Goal: Transaction & Acquisition: Purchase product/service

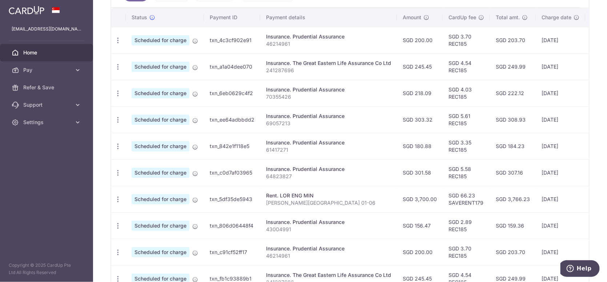
scroll to position [136, 0]
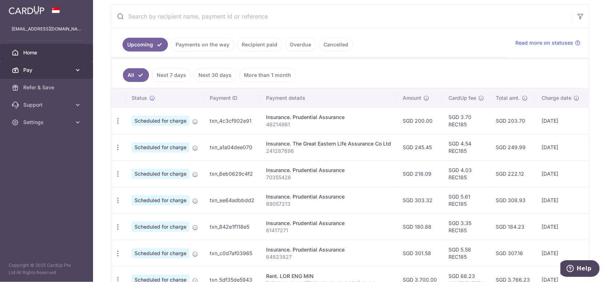
click at [61, 71] on span "Pay" at bounding box center [47, 70] width 48 height 7
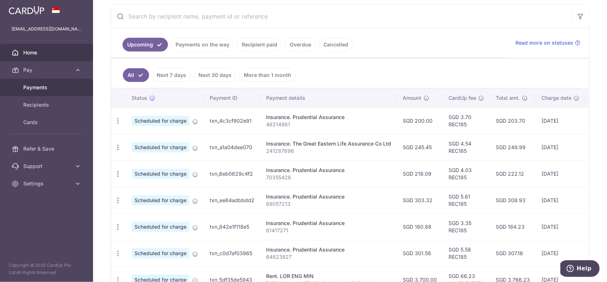
click at [56, 82] on link "Payments" at bounding box center [46, 87] width 93 height 17
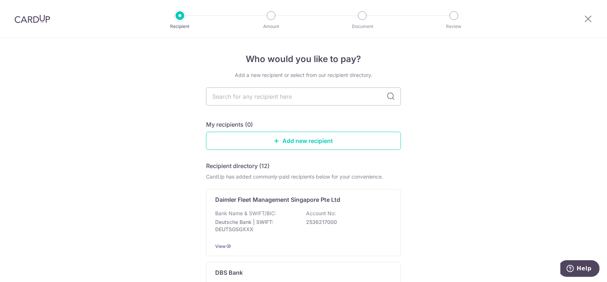
click at [279, 100] on input "text" at bounding box center [303, 97] width 195 height 18
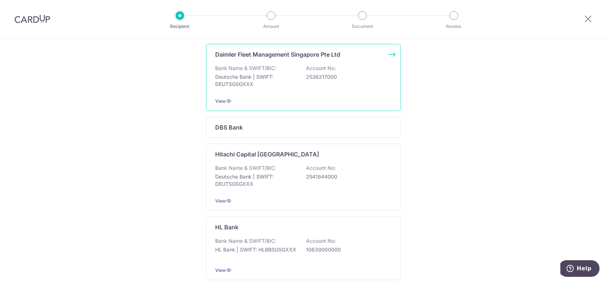
scroll to position [254, 0]
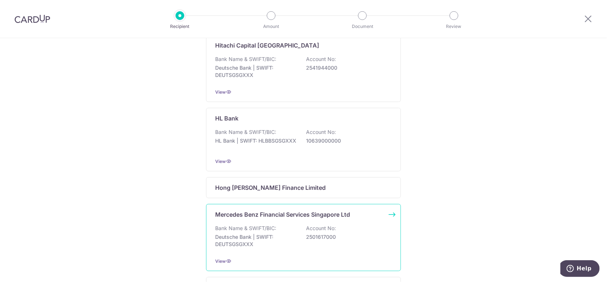
click at [294, 225] on div "Mercedes Benz Financial Services Singapore Ltd Bank Name & SWIFT/BIC: Deutsche …" at bounding box center [303, 237] width 195 height 67
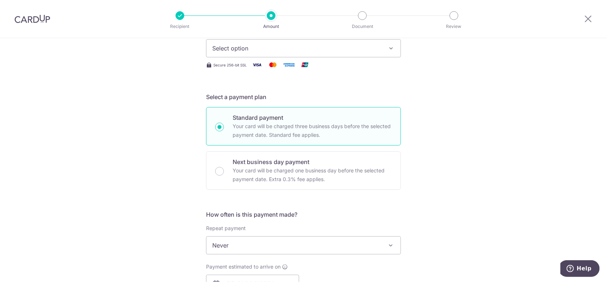
scroll to position [182, 0]
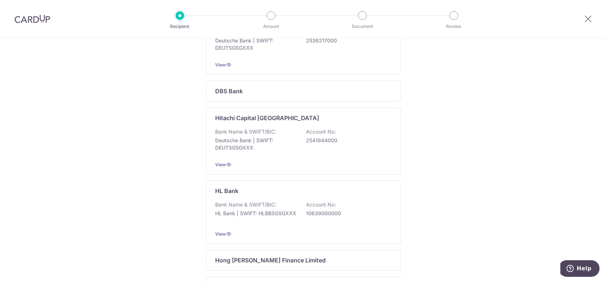
scroll to position [291, 0]
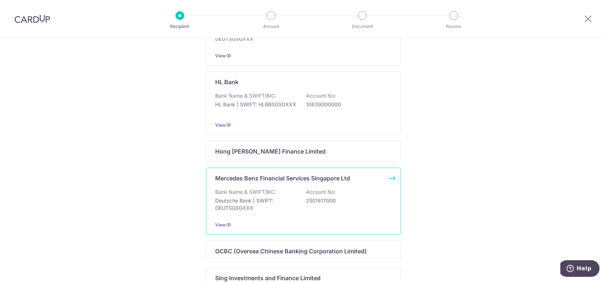
click at [293, 197] on div "Bank Name & SWIFT/BIC: Deutsche Bank | SWIFT: DEUTSGSGXXX Account No: 2501617000" at bounding box center [303, 202] width 177 height 27
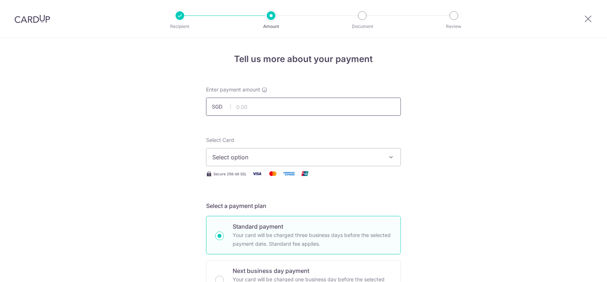
click at [246, 108] on input "text" at bounding box center [303, 107] width 195 height 18
click at [247, 108] on input "text" at bounding box center [303, 107] width 195 height 18
type input "1,923.00"
click at [291, 164] on button "Select option" at bounding box center [303, 157] width 195 height 18
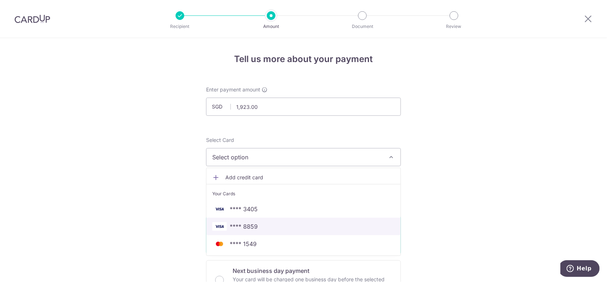
click at [256, 230] on span "**** 8859" at bounding box center [303, 226] width 182 height 9
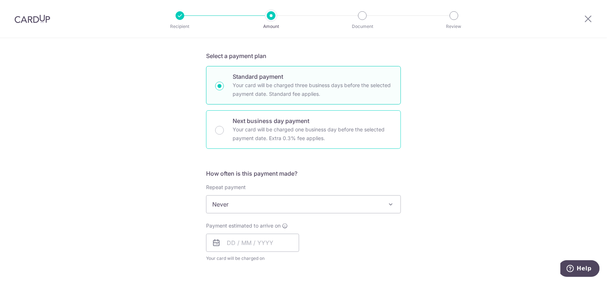
scroll to position [182, 0]
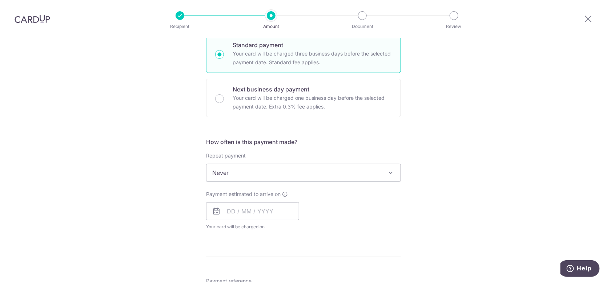
click at [277, 173] on span "Never" at bounding box center [303, 172] width 194 height 17
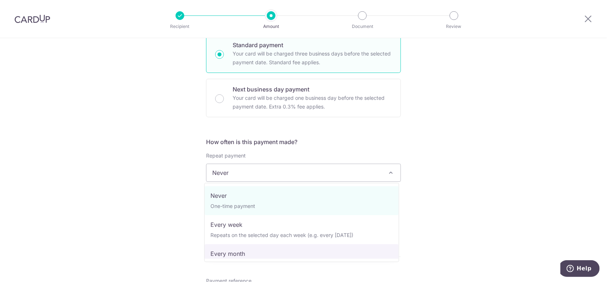
click at [243, 261] on span "Never One-time payment Every week Repeats on the selected day each week (e.g. e…" at bounding box center [301, 222] width 195 height 79
select select "3"
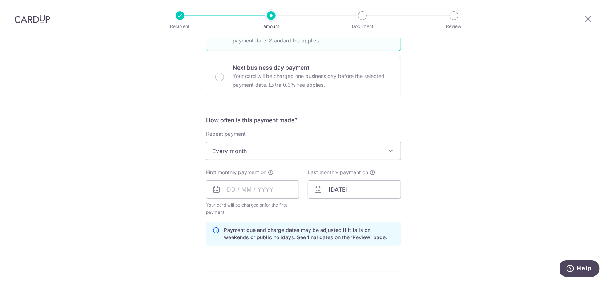
scroll to position [218, 0]
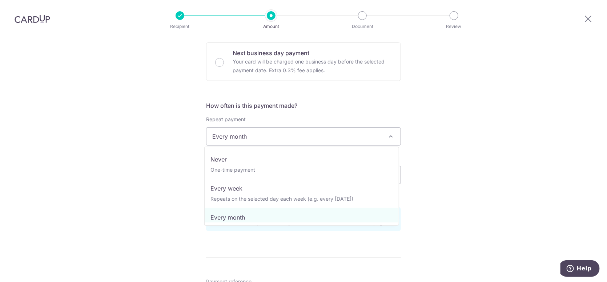
click at [280, 137] on span "Every month" at bounding box center [303, 136] width 194 height 17
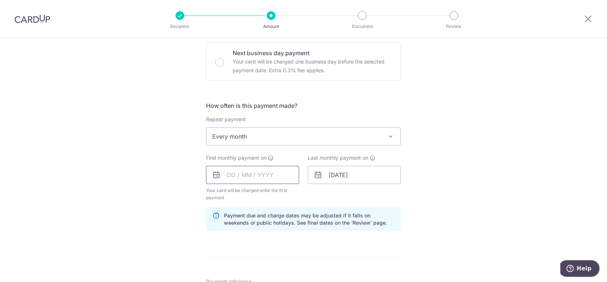
click at [257, 172] on input "text" at bounding box center [252, 175] width 93 height 18
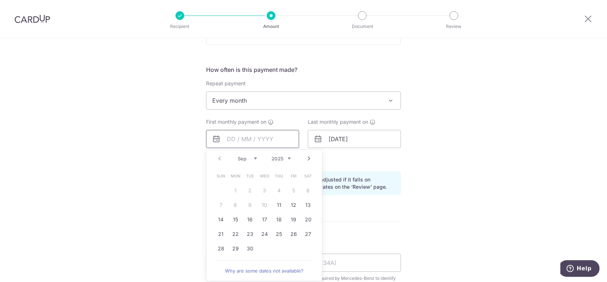
scroll to position [254, 0]
click at [232, 245] on link "29" at bounding box center [236, 249] width 12 height 12
type input "29/09/2025"
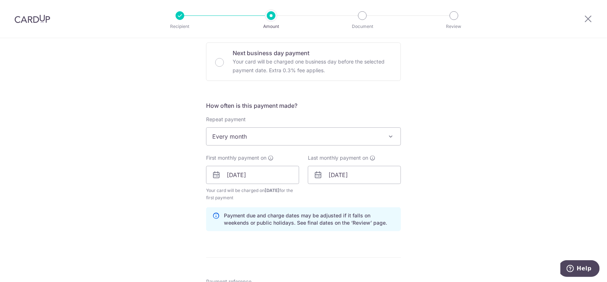
scroll to position [327, 0]
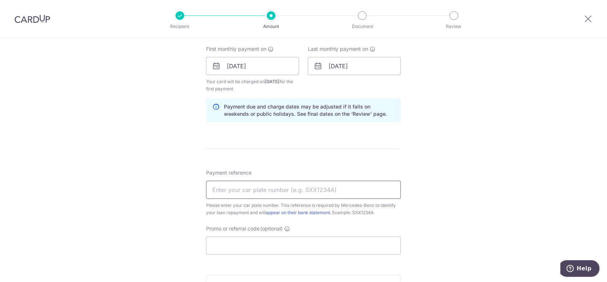
click at [242, 191] on input "Payment reference" at bounding box center [303, 190] width 195 height 18
type input "SJB6333X HP182234"
click at [254, 246] on input "Promo or referral code (optional)" at bounding box center [303, 246] width 195 height 18
paste input "REC185"
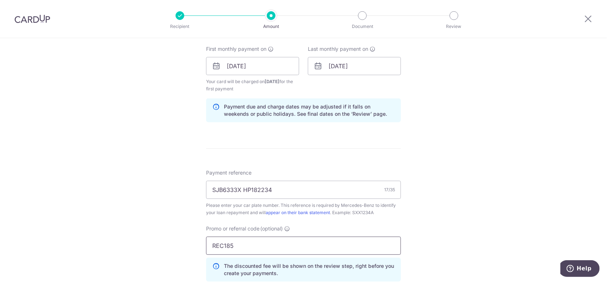
type input "REC185"
click at [427, 231] on div "Tell us more about your payment Enter payment amount SGD 1,923.00 1923.00 Selec…" at bounding box center [303, 74] width 607 height 727
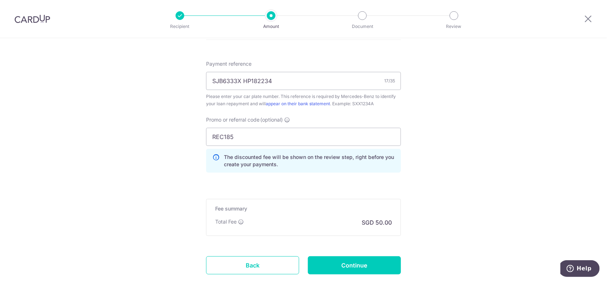
scroll to position [472, 0]
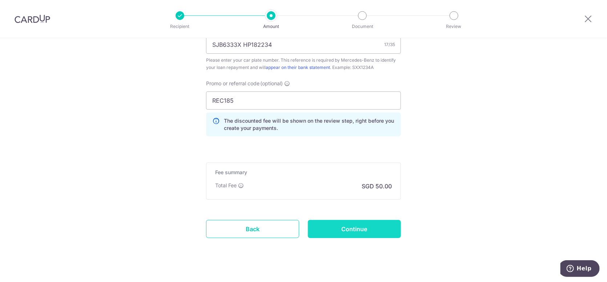
click at [370, 228] on input "Continue" at bounding box center [354, 229] width 93 height 18
type input "Create Schedule"
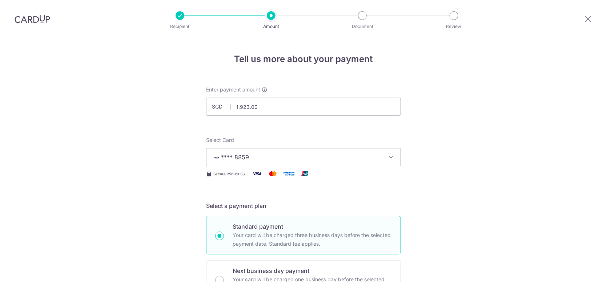
scroll to position [455, 0]
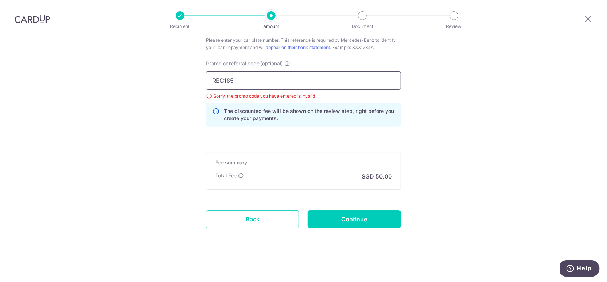
drag, startPoint x: 257, startPoint y: 84, endPoint x: 198, endPoint y: 80, distance: 59.0
type input "REC185"
click at [347, 225] on input "Continue" at bounding box center [354, 219] width 93 height 18
type input "Update Schedule"
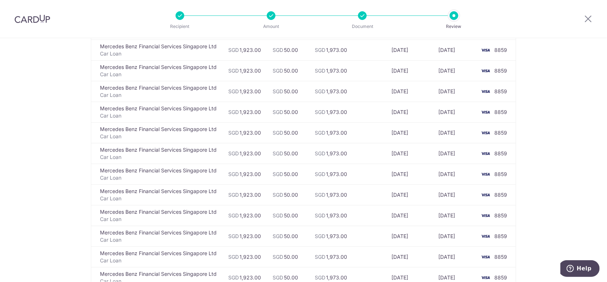
scroll to position [1199, 0]
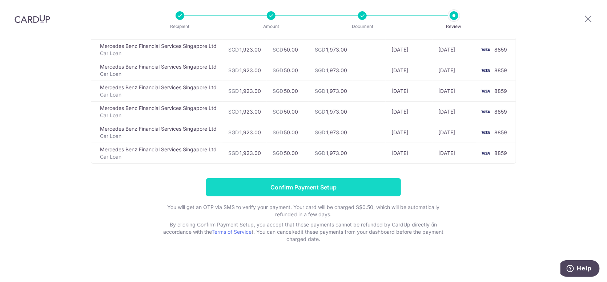
click at [323, 181] on input "Confirm Payment Setup" at bounding box center [303, 187] width 195 height 18
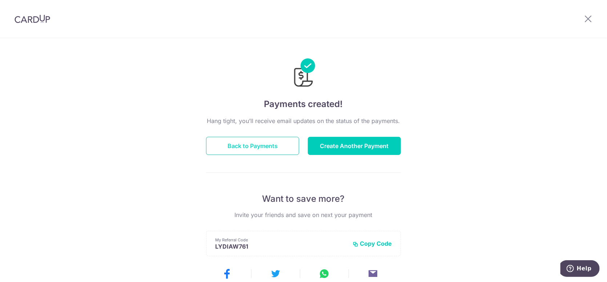
click at [286, 149] on button "Back to Payments" at bounding box center [252, 146] width 93 height 18
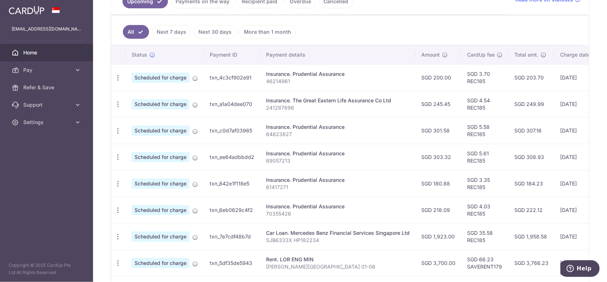
scroll to position [218, 0]
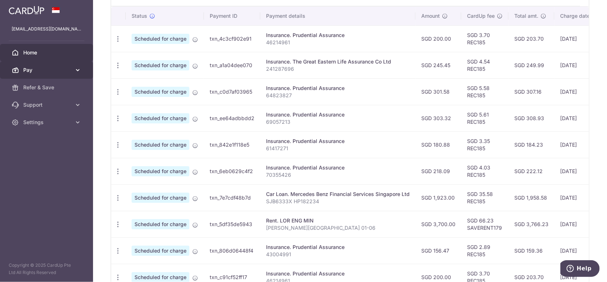
click at [54, 76] on link "Pay" at bounding box center [46, 69] width 93 height 17
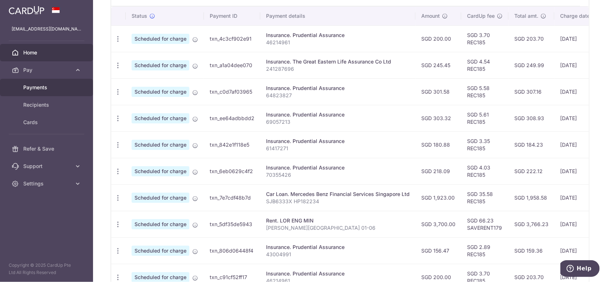
click at [56, 94] on link "Payments" at bounding box center [46, 87] width 93 height 17
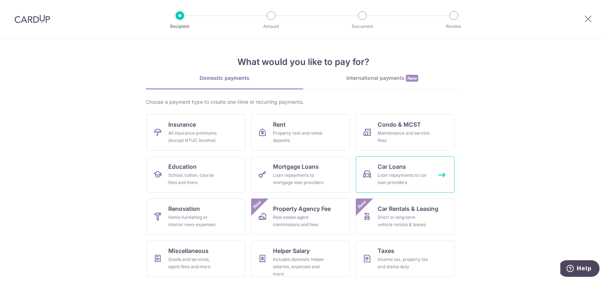
click at [385, 174] on div "Loan repayments to car loan providers" at bounding box center [404, 179] width 52 height 15
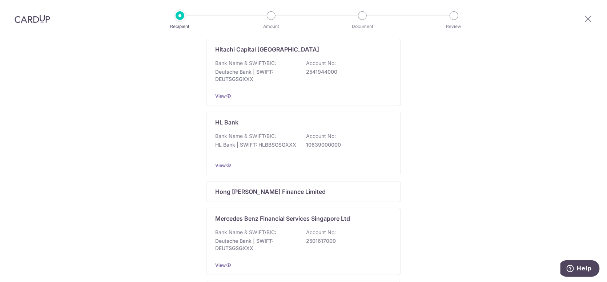
scroll to position [291, 0]
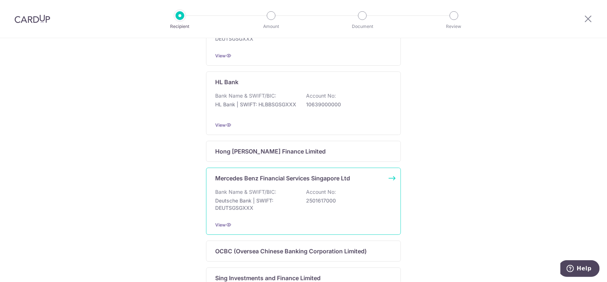
click at [300, 200] on div "Bank Name & SWIFT/BIC: Deutsche Bank | SWIFT: DEUTSGSGXXX Account No: 2501617000" at bounding box center [303, 202] width 177 height 27
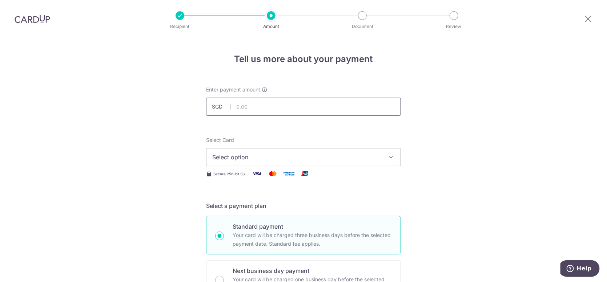
click at [290, 101] on input "text" at bounding box center [303, 107] width 195 height 18
click at [319, 108] on input "2079" at bounding box center [303, 107] width 195 height 18
type input "2,079.00"
click at [304, 155] on span "Select option" at bounding box center [296, 157] width 169 height 9
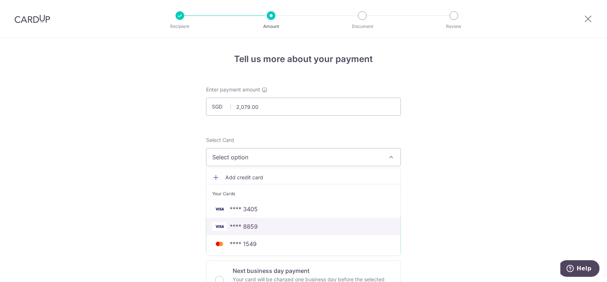
drag, startPoint x: 283, startPoint y: 233, endPoint x: 375, endPoint y: 204, distance: 96.4
click at [283, 233] on link "**** 8859" at bounding box center [303, 226] width 194 height 17
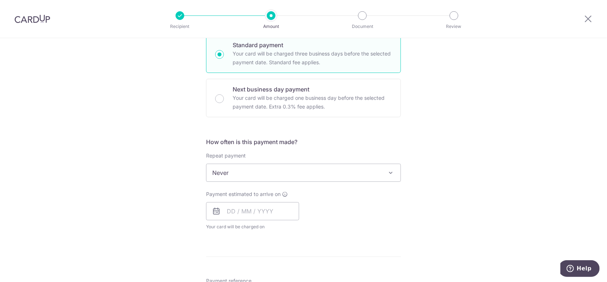
scroll to position [218, 0]
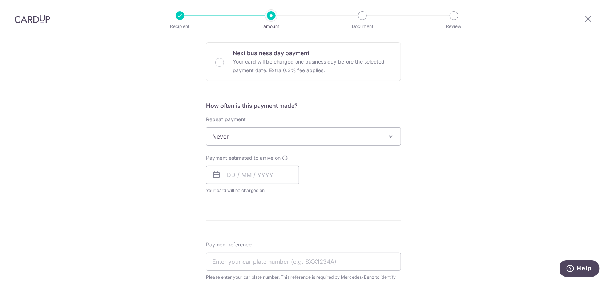
click at [252, 134] on span "Never" at bounding box center [303, 136] width 194 height 17
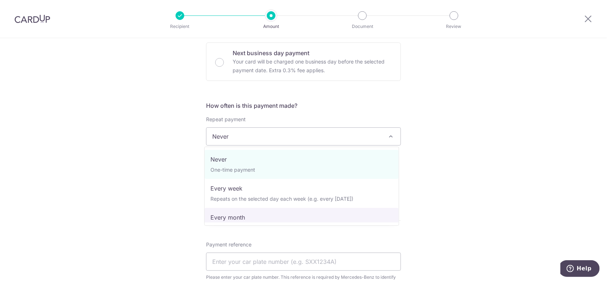
select select "3"
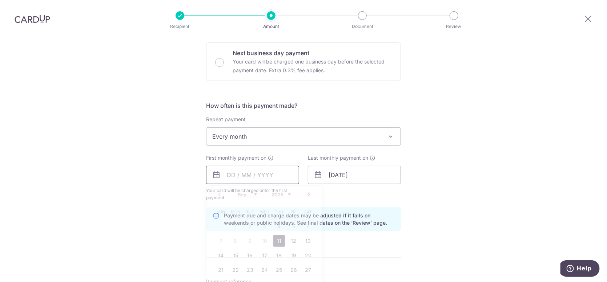
click at [235, 174] on input "text" at bounding box center [252, 175] width 93 height 18
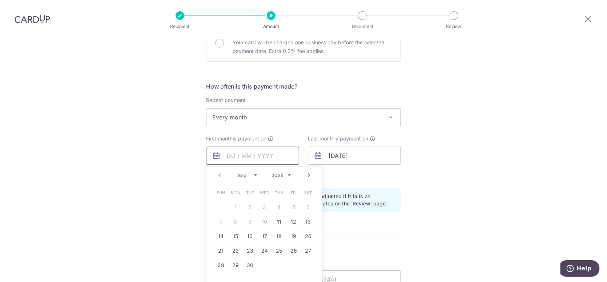
scroll to position [254, 0]
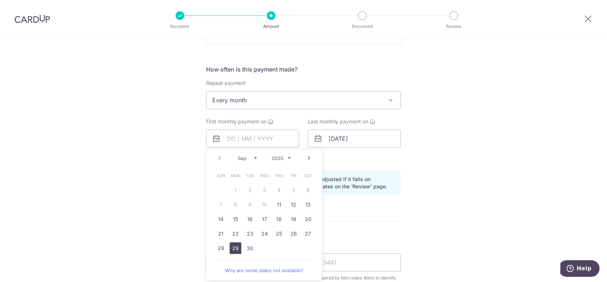
click at [233, 248] on link "29" at bounding box center [236, 249] width 12 height 12
type input "[DATE]"
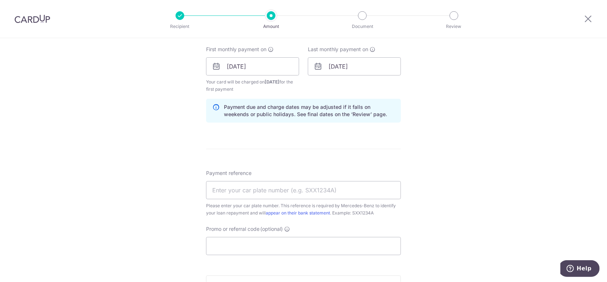
scroll to position [327, 0]
click at [309, 189] on input "Payment reference" at bounding box center [303, 190] width 195 height 18
type input "SPB6333A"
click at [290, 243] on input "Promo or referral code (optional)" at bounding box center [303, 246] width 195 height 18
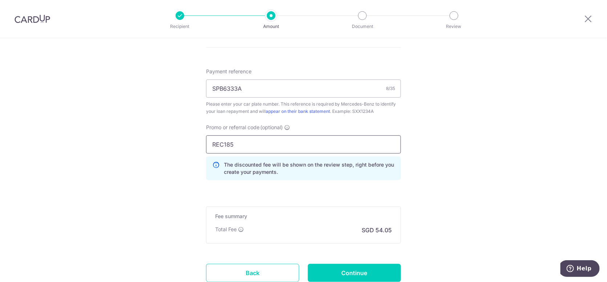
scroll to position [436, 0]
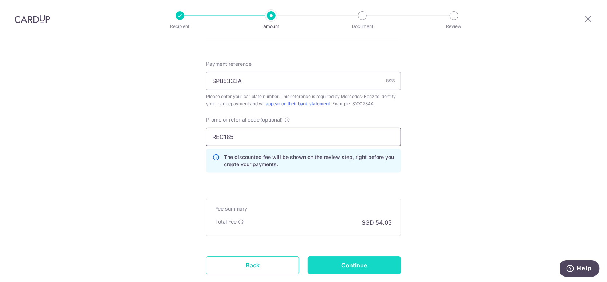
type input "REC185"
click at [353, 266] on input "Continue" at bounding box center [354, 266] width 93 height 18
type input "Create Schedule"
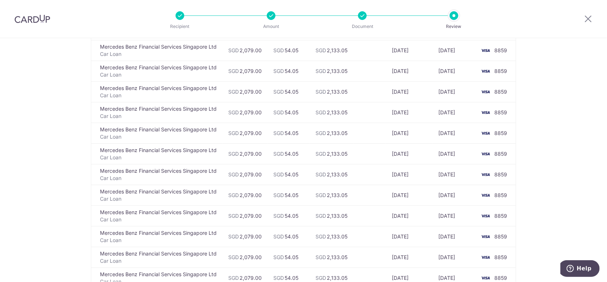
scroll to position [1199, 0]
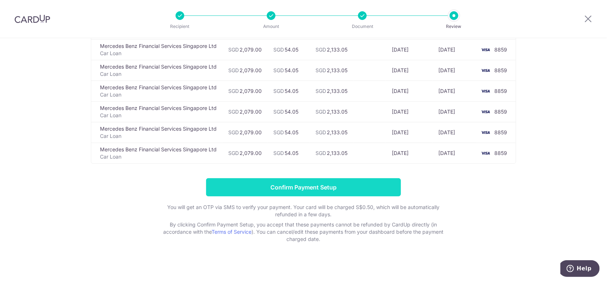
click at [302, 183] on input "Confirm Payment Setup" at bounding box center [303, 187] width 195 height 18
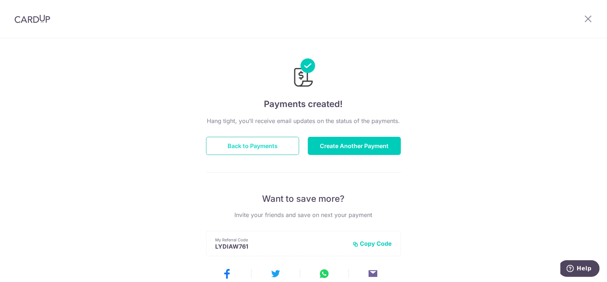
click at [263, 141] on button "Back to Payments" at bounding box center [252, 146] width 93 height 18
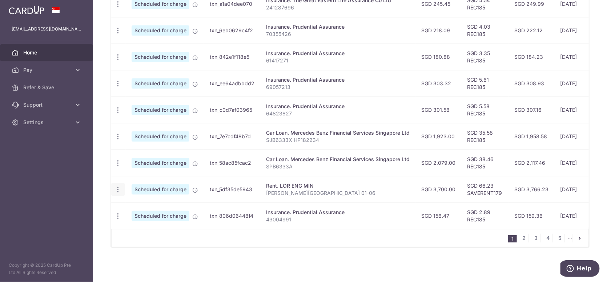
click at [114, 186] on icon "button" at bounding box center [118, 190] width 8 height 8
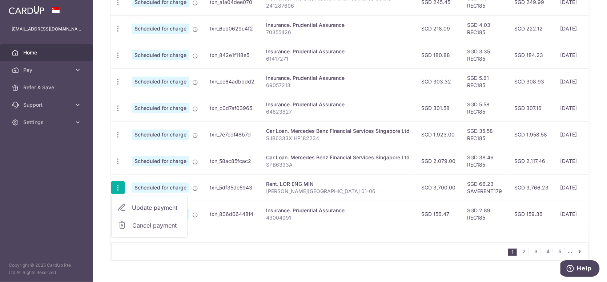
click at [151, 209] on span "Update payment" at bounding box center [156, 208] width 49 height 9
radio input "true"
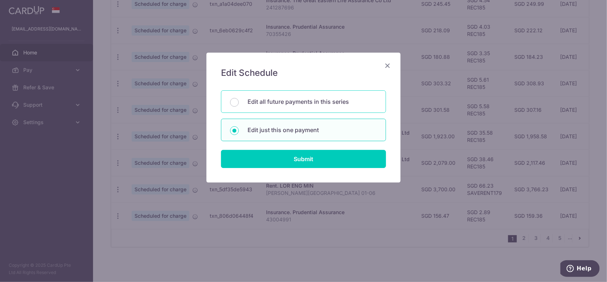
click at [250, 103] on p "Edit all future payments in this series" at bounding box center [311, 101] width 129 height 9
click at [239, 103] on input "Edit all future payments in this series" at bounding box center [234, 102] width 9 height 9
radio input "true"
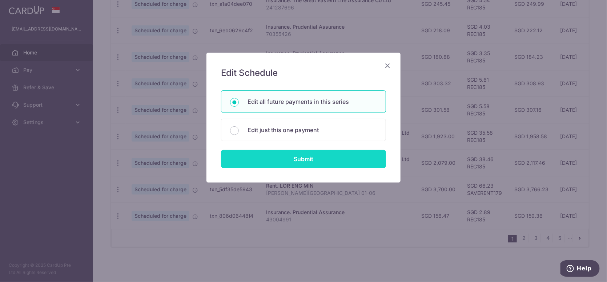
click at [272, 156] on input "Submit" at bounding box center [303, 159] width 165 height 18
radio input "true"
type input "3,700.00"
type input "[PERSON_NAME][GEOGRAPHIC_DATA] 01-06"
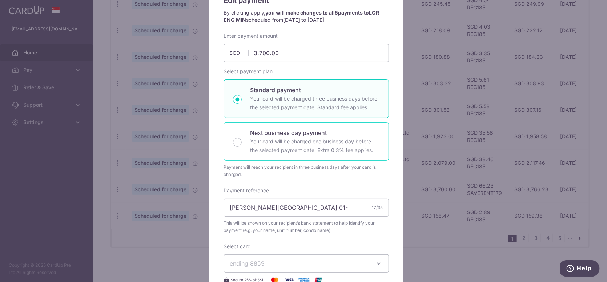
scroll to position [36, 0]
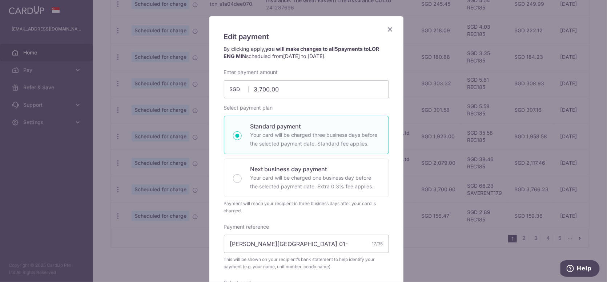
click at [387, 27] on icon "Close" at bounding box center [390, 29] width 9 height 9
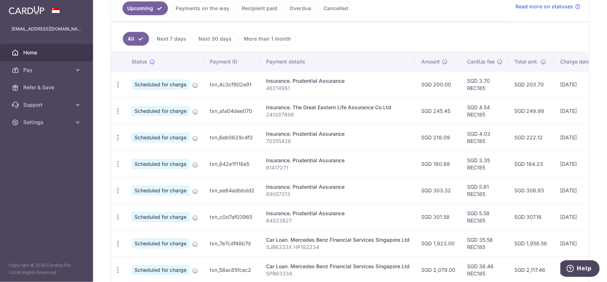
scroll to position [281, 0]
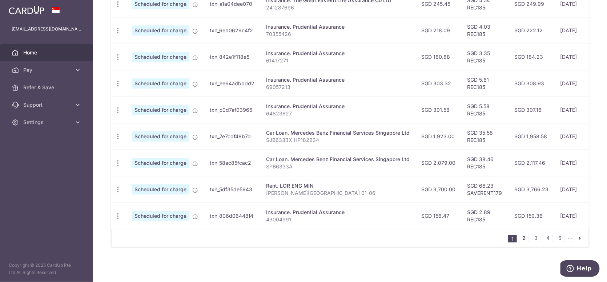
click at [522, 238] on link "2" at bounding box center [524, 238] width 9 height 9
click at [520, 239] on link "3" at bounding box center [524, 238] width 9 height 9
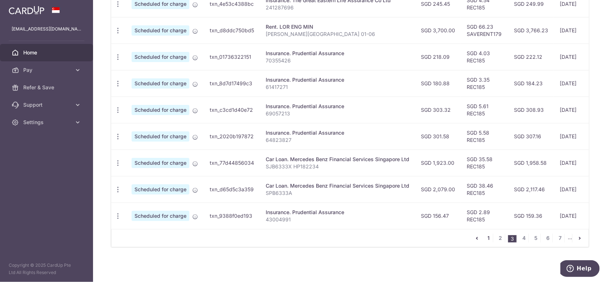
click at [486, 239] on link "1" at bounding box center [488, 238] width 9 height 9
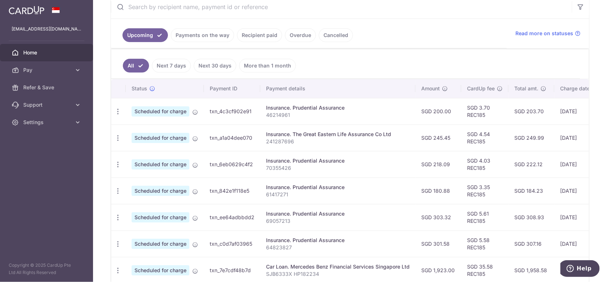
scroll to position [125, 0]
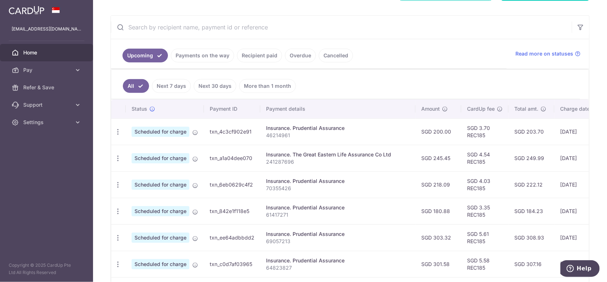
click at [262, 56] on link "Recipient paid" at bounding box center [259, 56] width 45 height 14
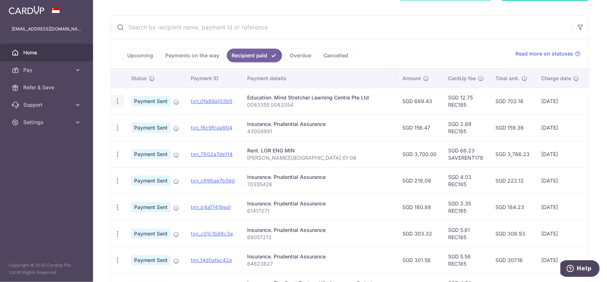
click at [115, 101] on icon "button" at bounding box center [118, 102] width 8 height 8
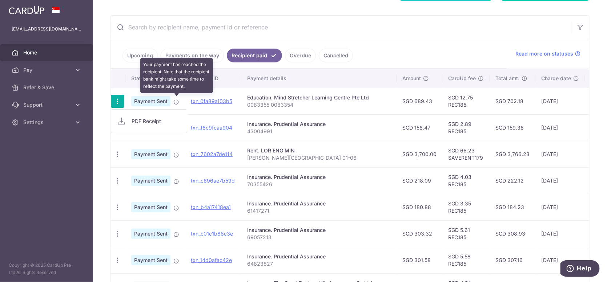
click at [174, 101] on icon at bounding box center [176, 102] width 6 height 6
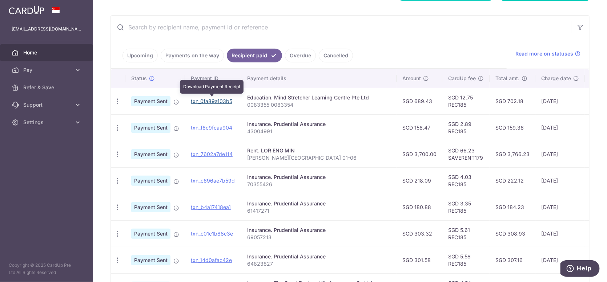
click at [196, 101] on link "txn_0fa89a103b5" at bounding box center [211, 101] width 41 height 6
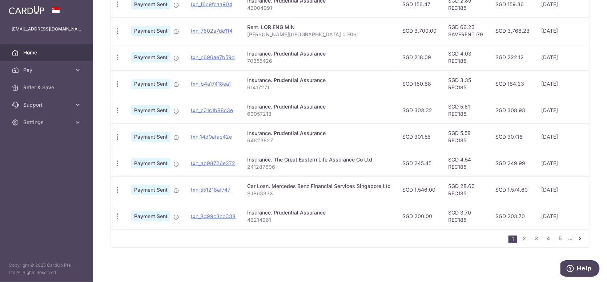
scroll to position [251, 0]
click at [520, 239] on link "2" at bounding box center [524, 238] width 9 height 9
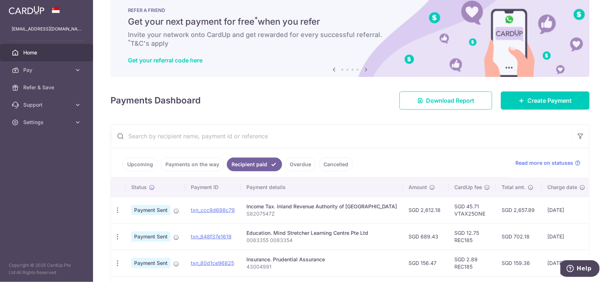
click at [141, 167] on link "Upcoming" at bounding box center [139, 165] width 35 height 14
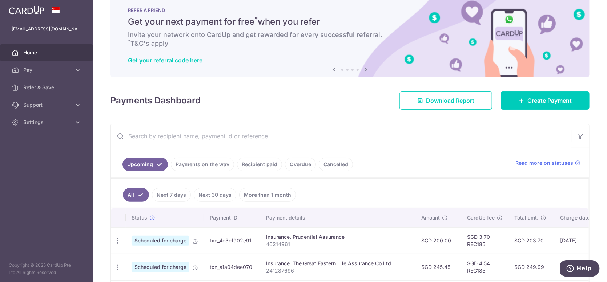
click at [196, 164] on link "Payments on the way" at bounding box center [202, 165] width 63 height 14
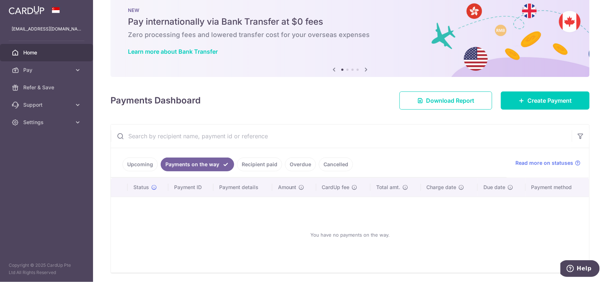
click at [145, 163] on link "Upcoming" at bounding box center [139, 165] width 35 height 14
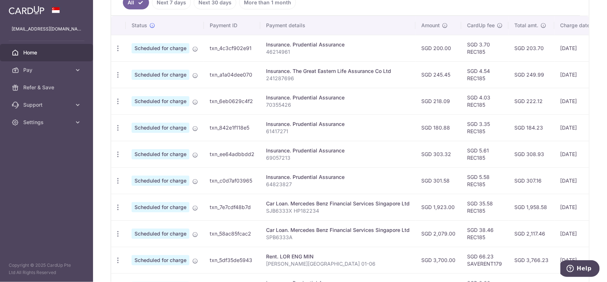
scroll to position [136, 0]
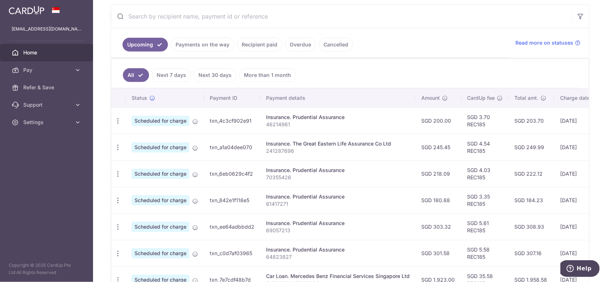
click at [246, 72] on link "More than 1 month" at bounding box center [267, 75] width 57 height 14
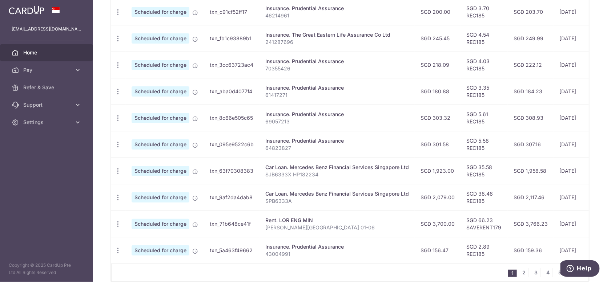
scroll to position [281, 0]
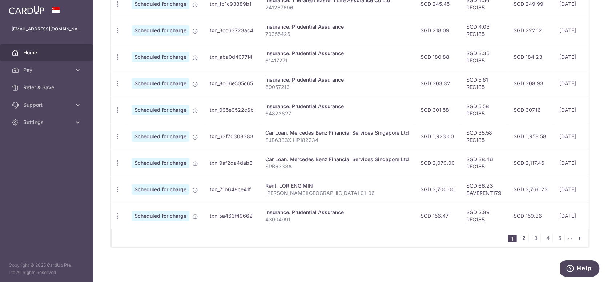
click at [520, 239] on link "2" at bounding box center [524, 238] width 9 height 9
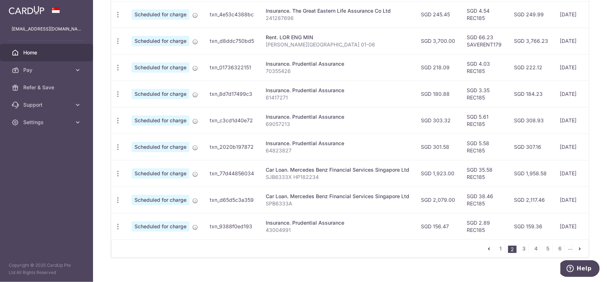
scroll to position [270, 0]
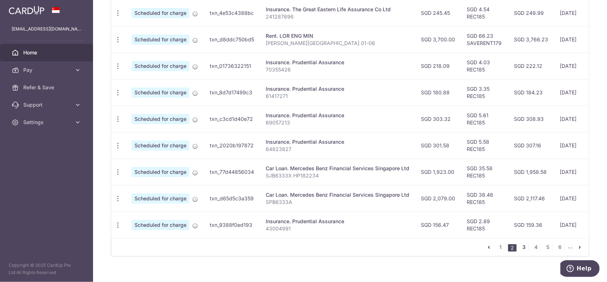
click at [521, 250] on link "3" at bounding box center [524, 247] width 9 height 9
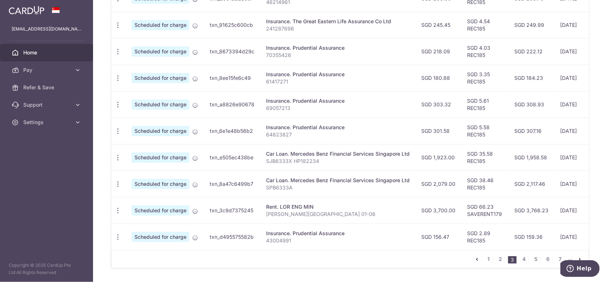
scroll to position [281, 0]
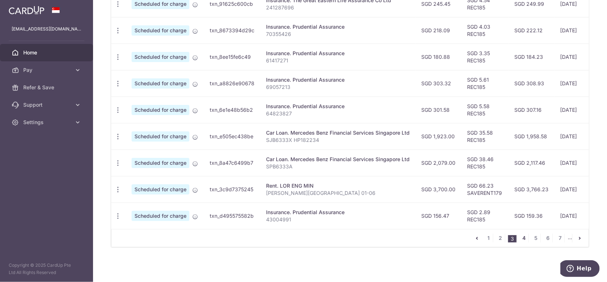
click at [520, 242] on link "4" at bounding box center [524, 238] width 9 height 9
